Goal: Check status: Check status

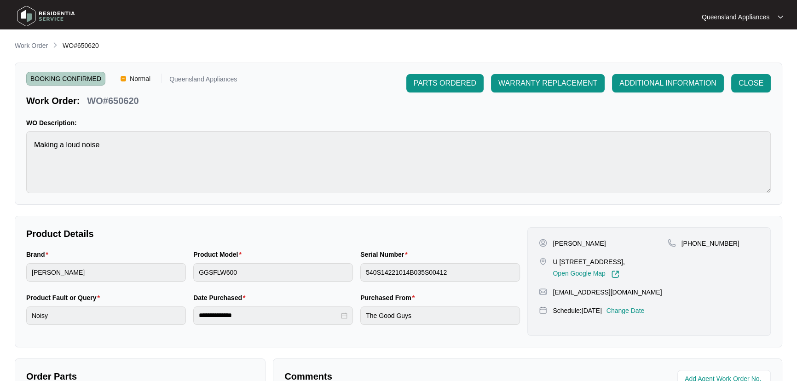
click at [39, 46] on p "Work Order" at bounding box center [31, 45] width 33 height 9
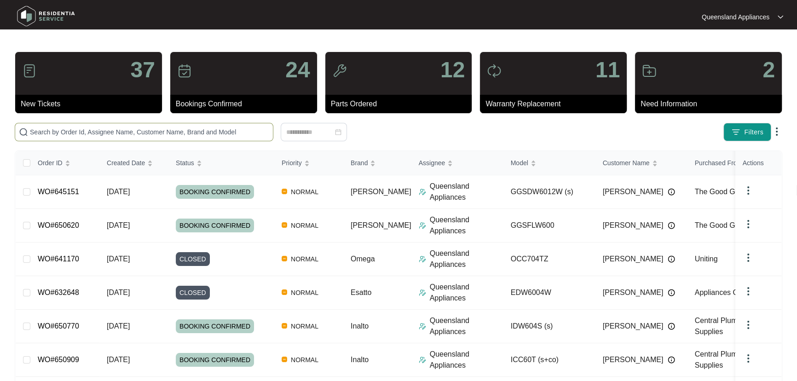
click at [182, 129] on input "text" at bounding box center [149, 132] width 239 height 10
paste input "647318"
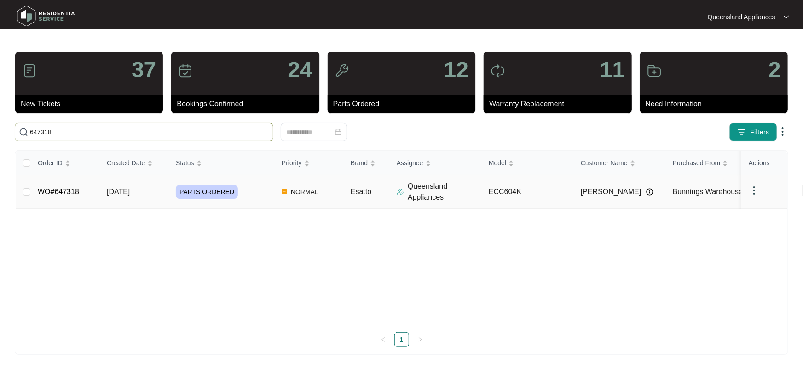
type input "647318"
click at [259, 194] on div "PARTS ORDERED" at bounding box center [225, 192] width 98 height 14
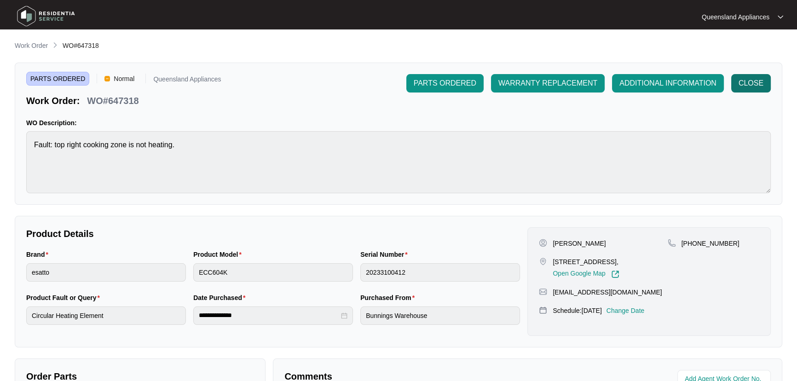
click at [740, 83] on span "CLOSE" at bounding box center [750, 83] width 25 height 11
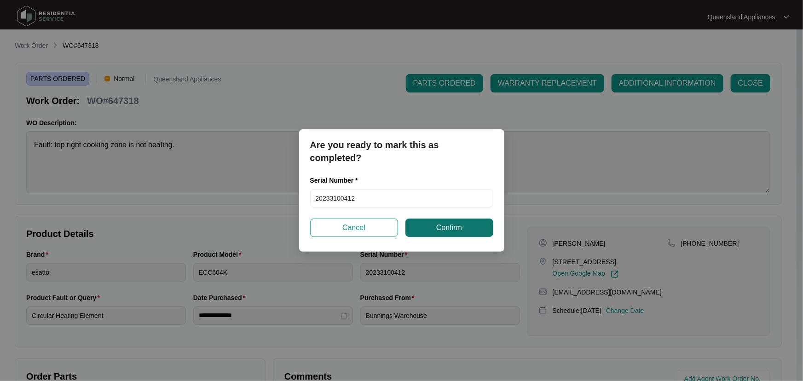
drag, startPoint x: 433, startPoint y: 230, endPoint x: 463, endPoint y: 232, distance: 29.9
click at [433, 230] on button "Confirm" at bounding box center [449, 227] width 88 height 18
